Goal: Task Accomplishment & Management: Use online tool/utility

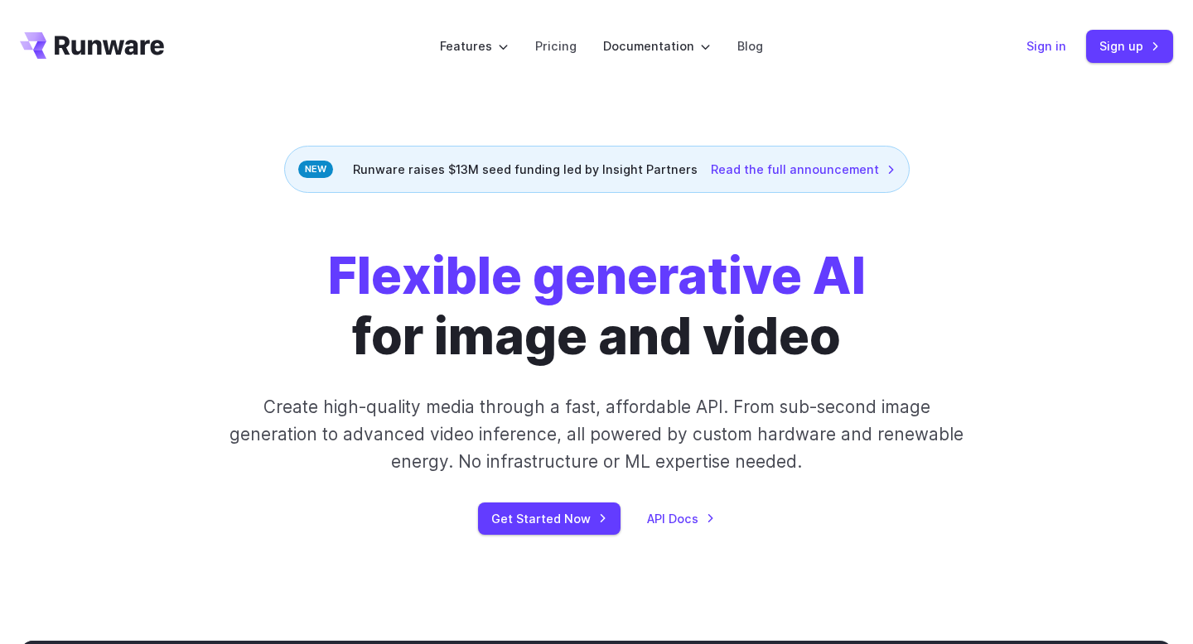
click at [1039, 41] on link "Sign in" at bounding box center [1046, 45] width 40 height 19
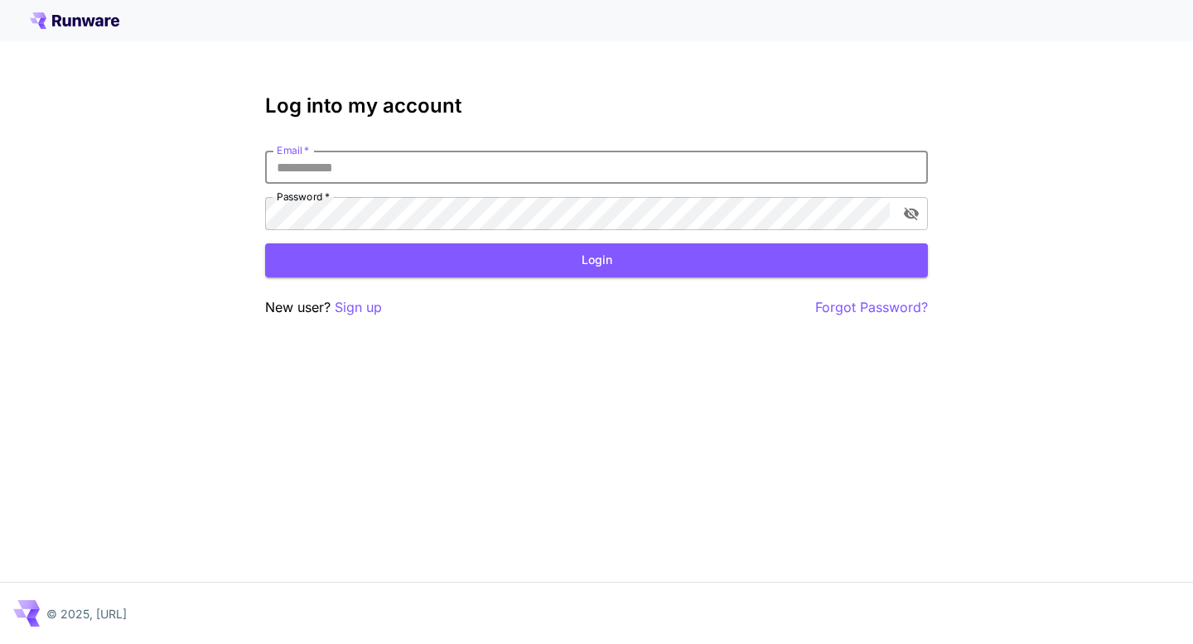
click at [308, 171] on input "Email   *" at bounding box center [596, 167] width 663 height 33
click at [348, 306] on p "Sign up" at bounding box center [358, 307] width 47 height 21
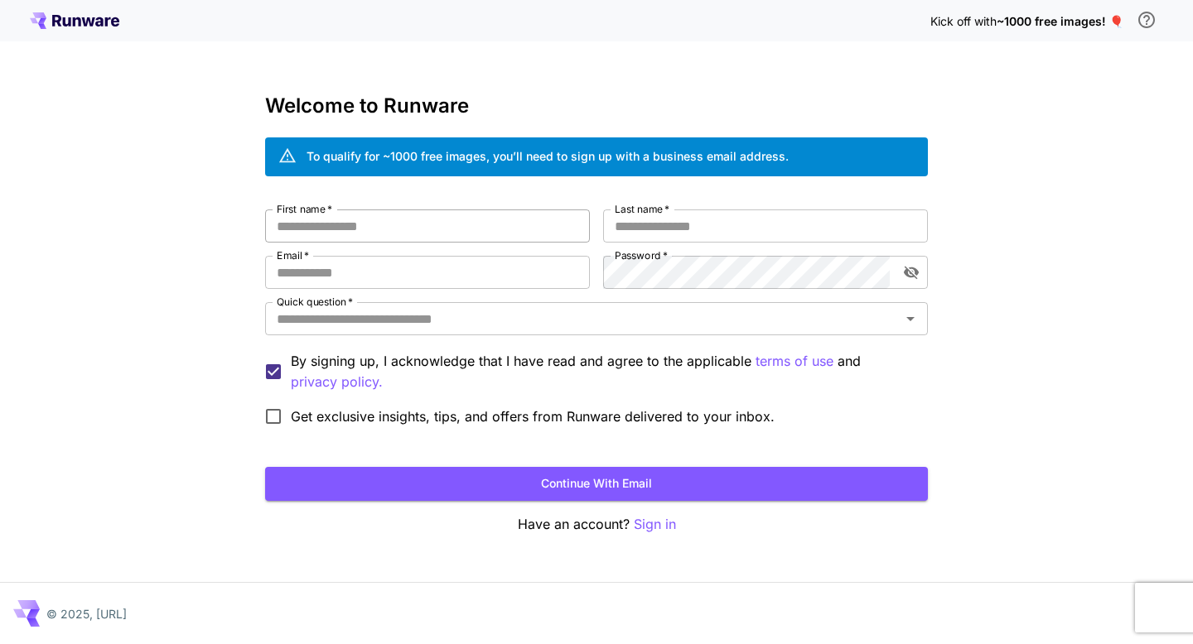
click at [311, 219] on input "First name   *" at bounding box center [427, 226] width 325 height 33
type input "*****"
click at [632, 229] on input "Last name   *" at bounding box center [765, 226] width 325 height 33
type input "*****"
click at [306, 272] on input "Email   *" at bounding box center [427, 272] width 325 height 33
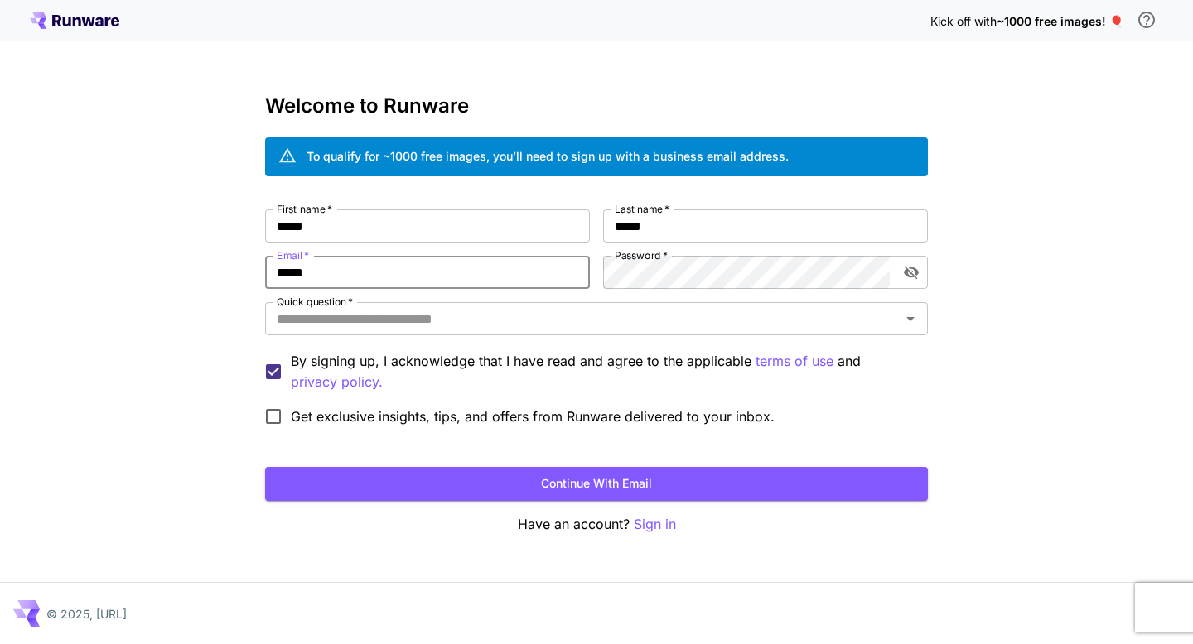
type input "**********"
click at [398, 325] on input "Quick question   *" at bounding box center [582, 318] width 625 height 23
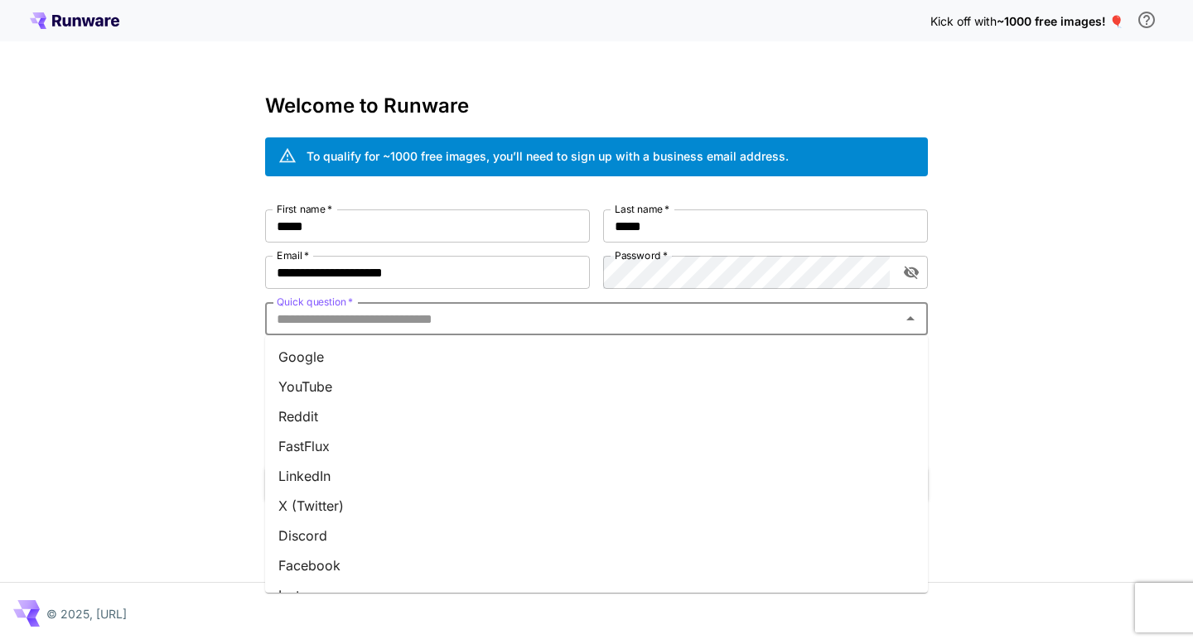
click at [336, 359] on li "Google" at bounding box center [596, 357] width 663 height 30
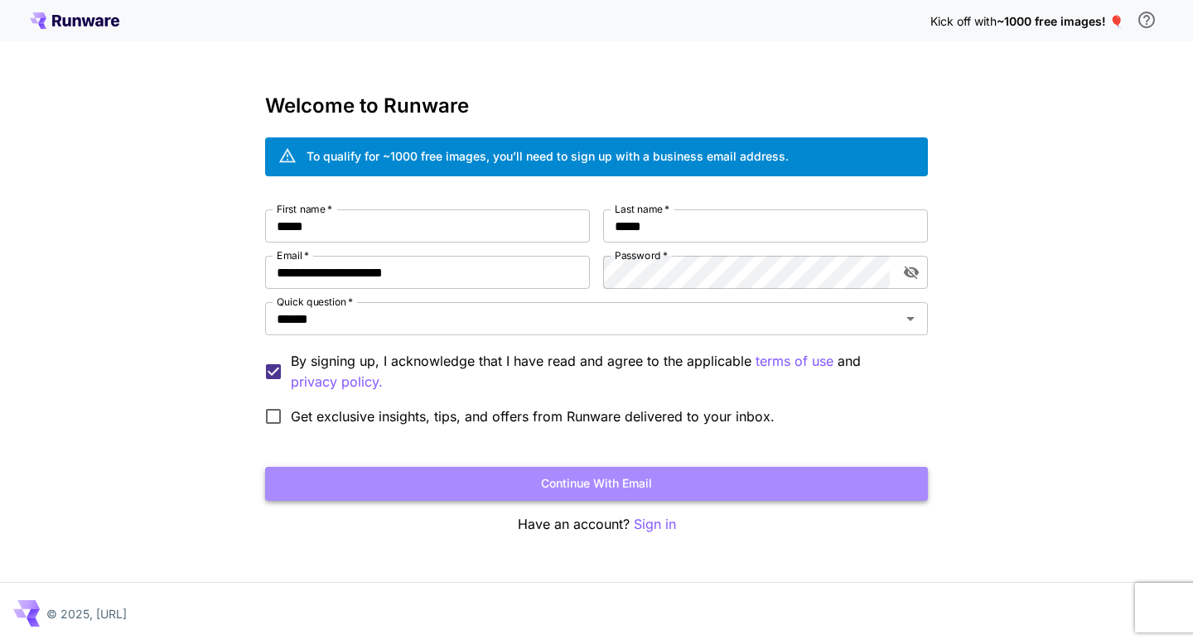
click at [550, 486] on button "Continue with email" at bounding box center [596, 484] width 663 height 34
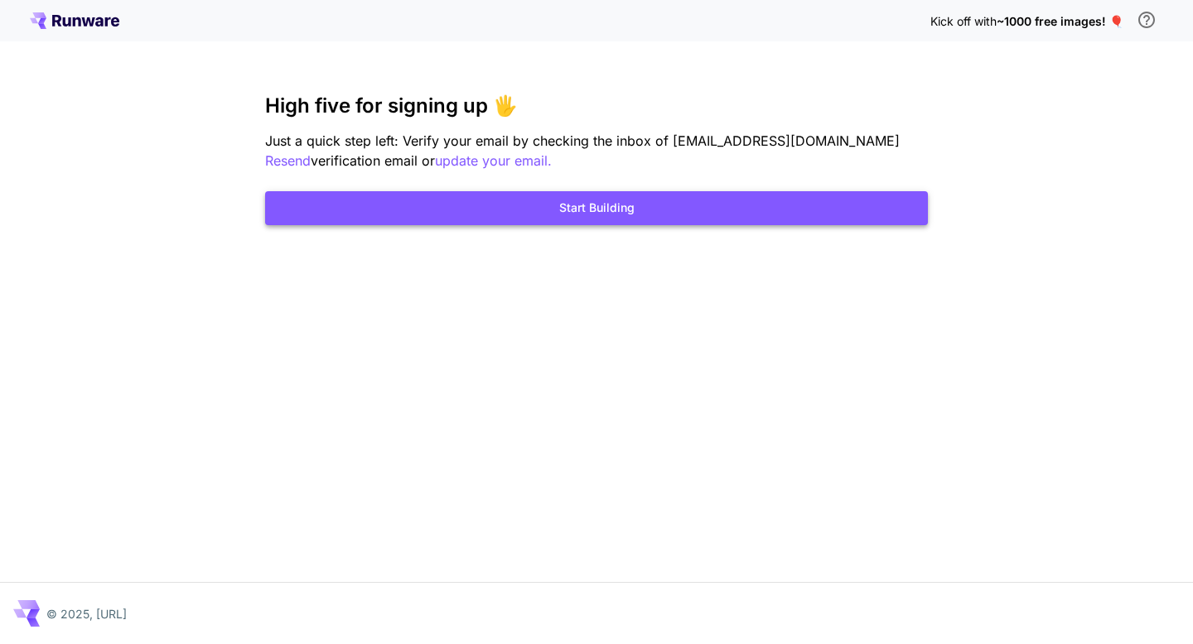
click at [596, 209] on button "Start Building" at bounding box center [596, 208] width 663 height 34
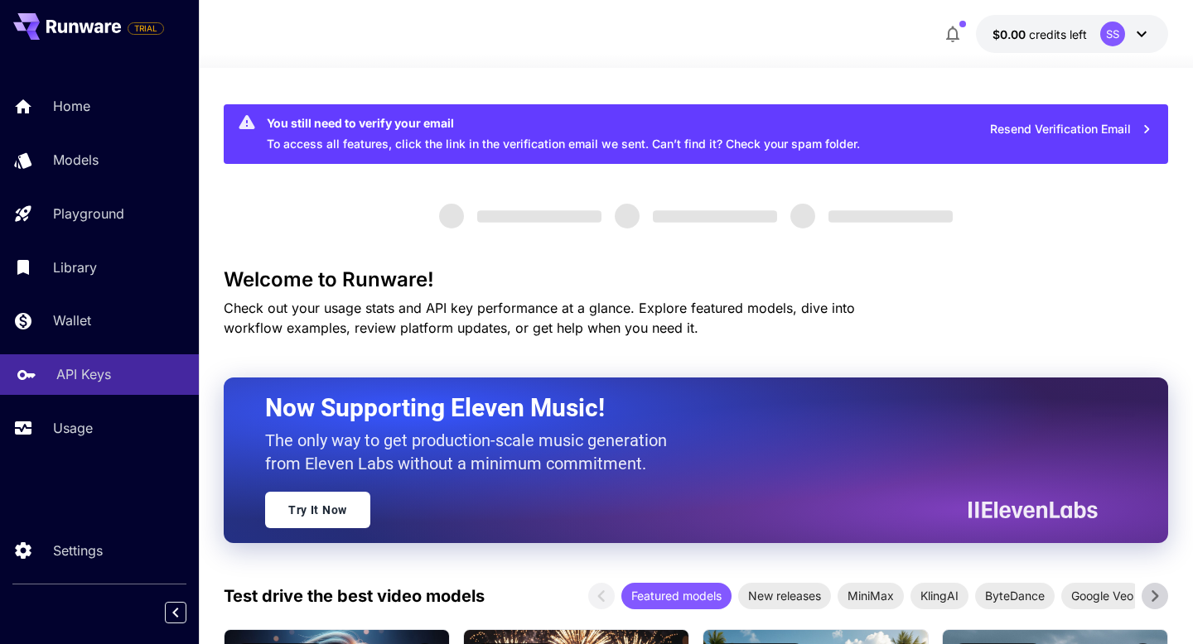
click at [87, 375] on p "API Keys" at bounding box center [83, 374] width 55 height 20
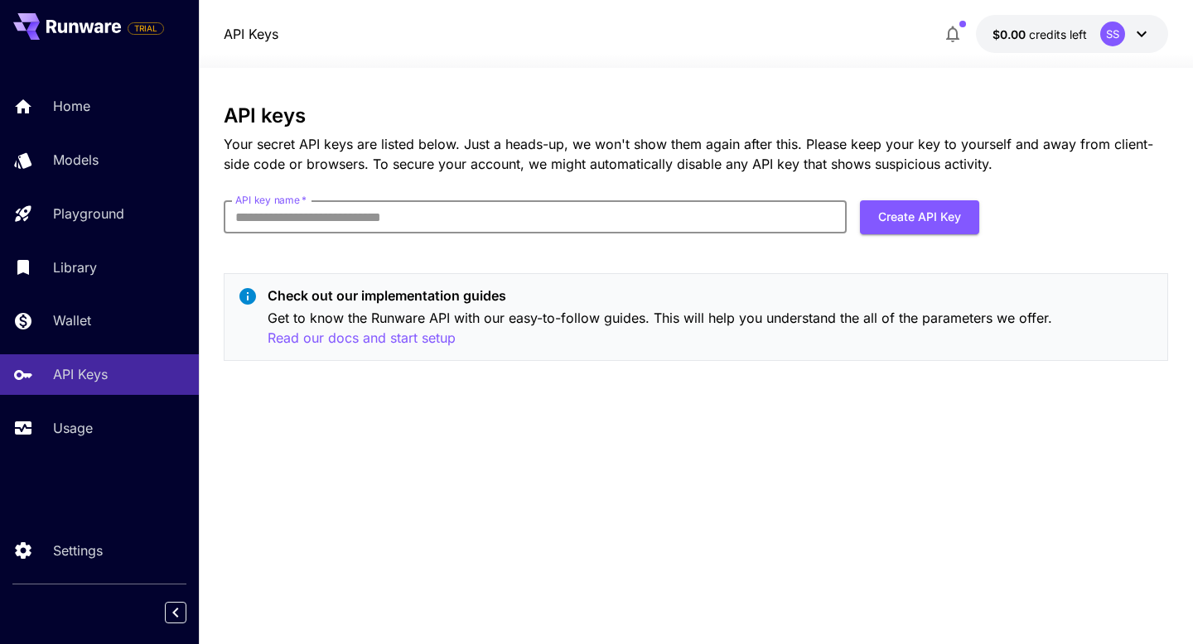
click at [273, 222] on input "API key name   *" at bounding box center [535, 216] width 623 height 33
click at [916, 208] on button "Create API Key" at bounding box center [919, 217] width 119 height 34
click at [263, 219] on input "API key name   *" at bounding box center [535, 216] width 623 height 33
type input "*****"
click at [903, 215] on button "Create API Key" at bounding box center [919, 217] width 119 height 34
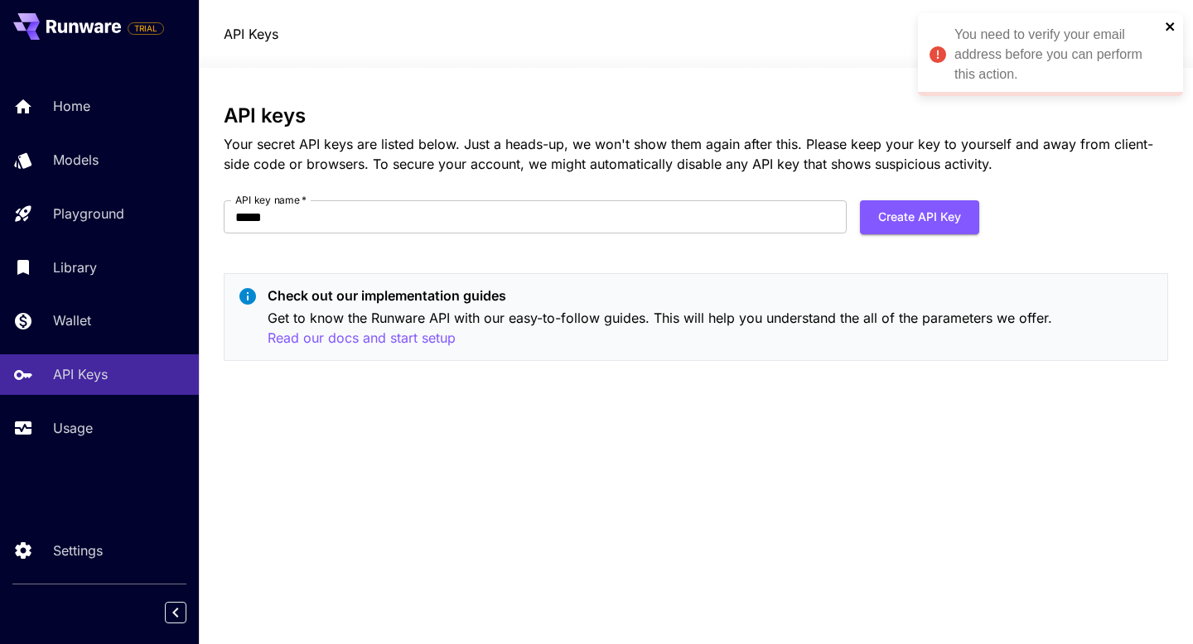
click at [1170, 26] on icon "close" at bounding box center [1169, 26] width 8 height 8
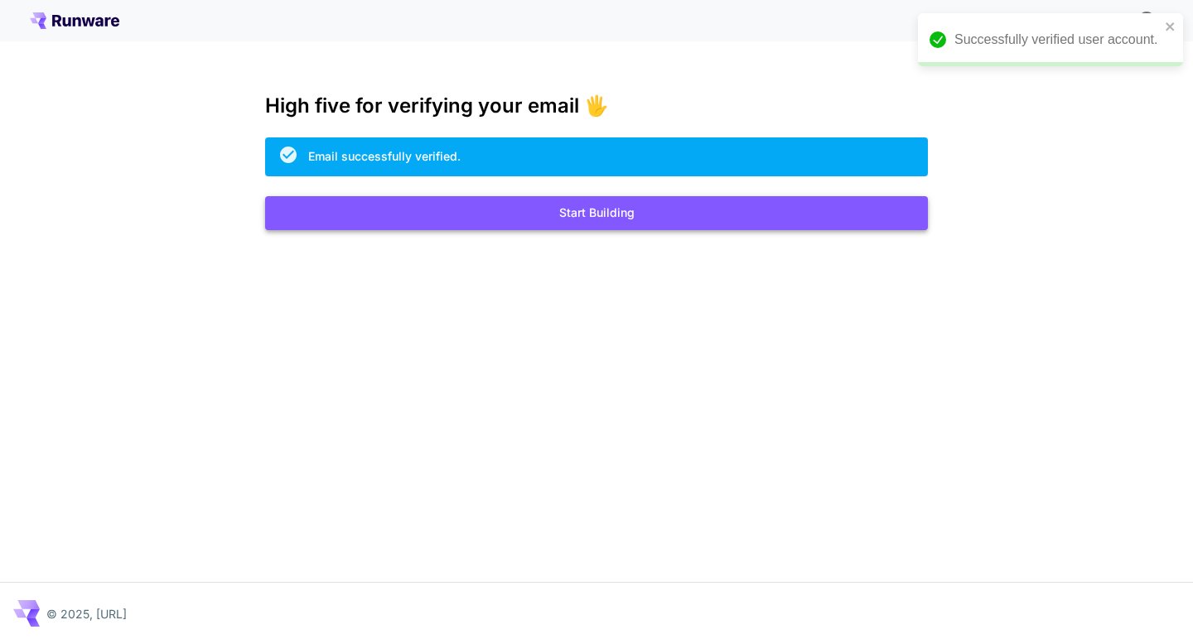
click at [589, 218] on button "Start Building" at bounding box center [596, 213] width 663 height 34
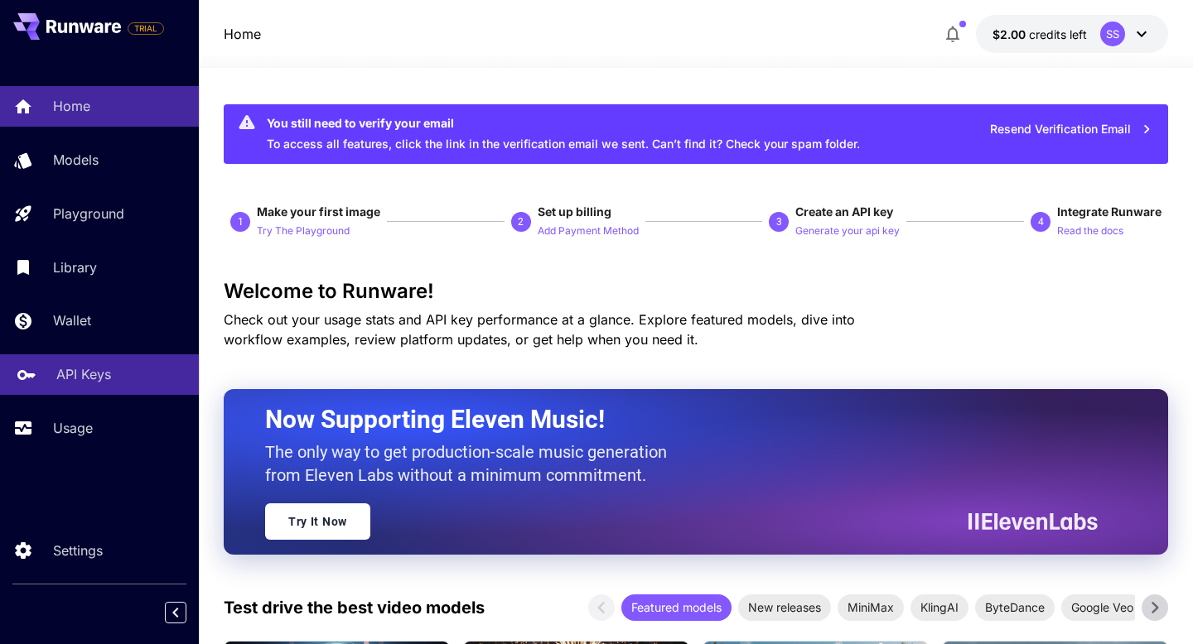
click at [80, 389] on link "API Keys" at bounding box center [99, 374] width 199 height 41
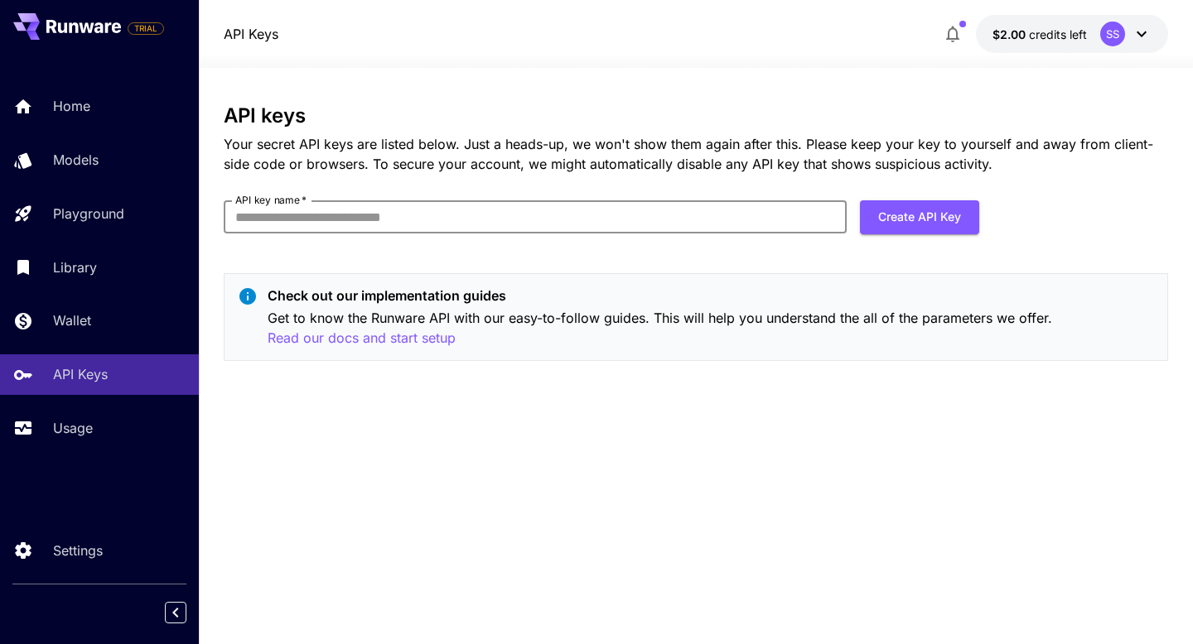
click at [308, 220] on input "API key name   *" at bounding box center [535, 216] width 623 height 33
type input "*****"
click at [920, 224] on button "Create API Key" at bounding box center [919, 217] width 119 height 34
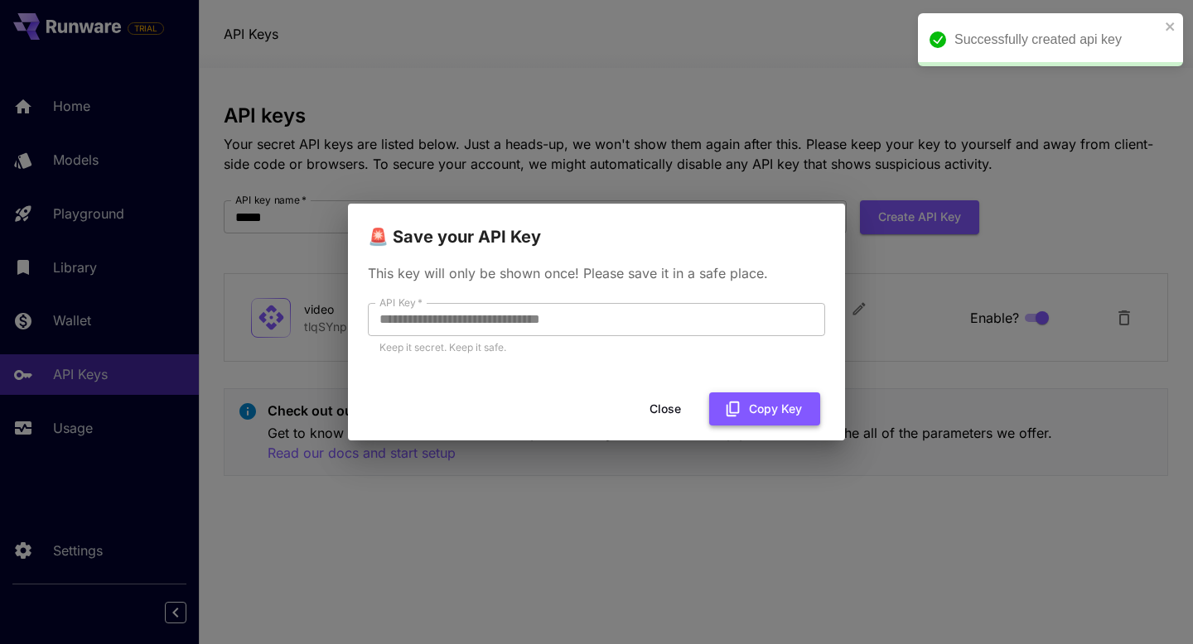
click at [750, 407] on button "Copy Key" at bounding box center [764, 410] width 111 height 34
click at [668, 410] on button "Close" at bounding box center [678, 410] width 75 height 34
